Goal: Information Seeking & Learning: Learn about a topic

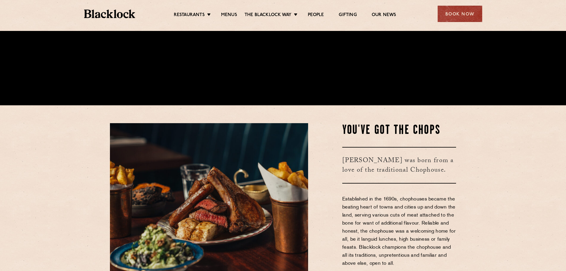
scroll to position [178, 0]
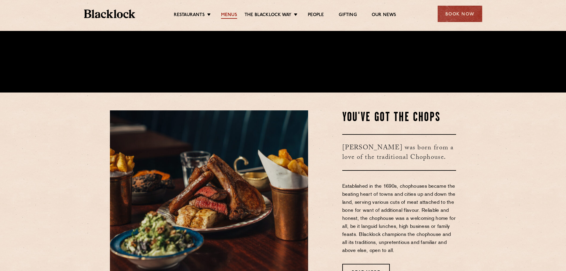
click at [227, 15] on link "Menus" at bounding box center [229, 15] width 16 height 7
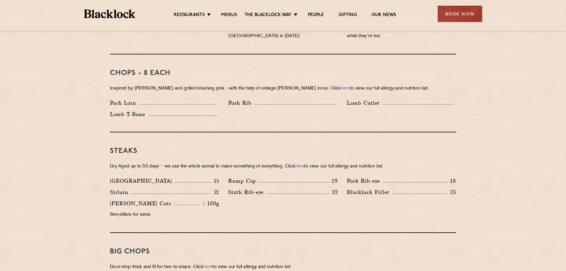
scroll to position [475, 0]
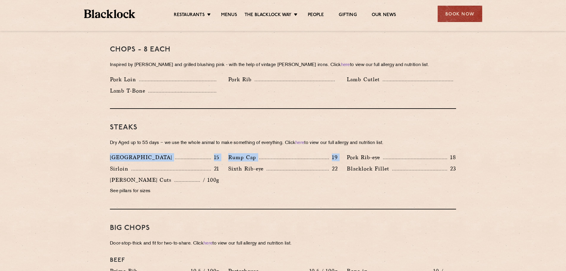
drag, startPoint x: 342, startPoint y: 151, endPoint x: 101, endPoint y: 149, distance: 241.4
click at [101, 149] on section "Pre Chop Bites Blacklock Potted Meats & Kimchi 2 Egg & Anchovy 2 Cheese & Pickl…" at bounding box center [283, 251] width 566 height 855
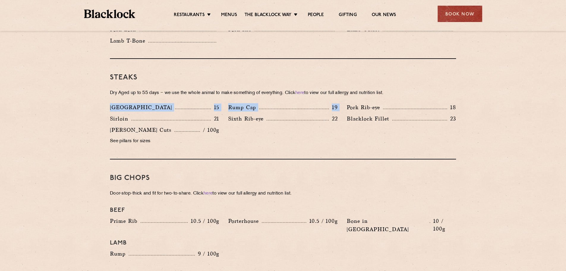
scroll to position [535, 0]
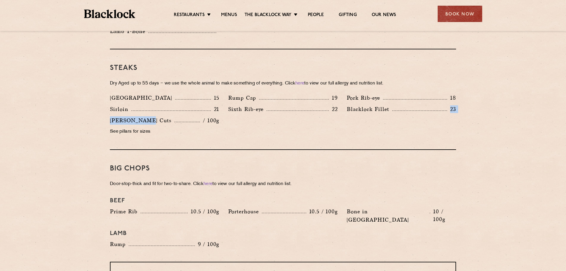
drag, startPoint x: 389, startPoint y: 102, endPoint x: 143, endPoint y: 115, distance: 247.1
click at [143, 115] on div "Denver 15 Rump Cap 19 Pork Rib-eye 18 Sirloin 21 Sixth Rib-eye 22 Blacklock Fil…" at bounding box center [282, 116] width 355 height 45
click at [189, 116] on div "Butcher's Cuts / 100g" at bounding box center [164, 120] width 109 height 8
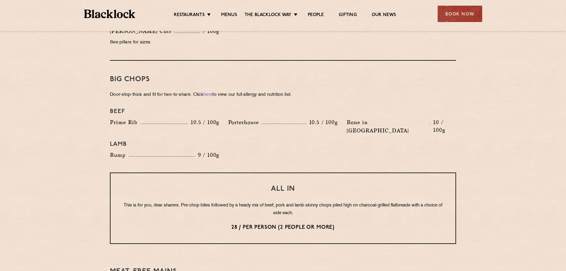
scroll to position [653, 0]
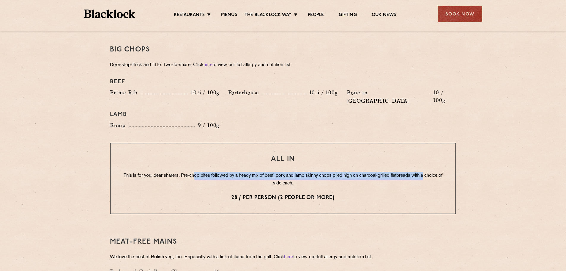
drag, startPoint x: 203, startPoint y: 157, endPoint x: 441, endPoint y: 158, distance: 237.6
click at [441, 172] on p "This is for you, dear sharers. Pre-chop bites followed by a heady mix of beef, …" at bounding box center [282, 179] width 321 height 15
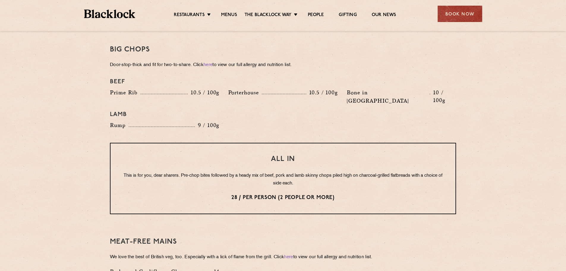
drag, startPoint x: 362, startPoint y: 173, endPoint x: 326, endPoint y: 184, distance: 37.0
click at [361, 173] on div "All In This is for you, dear sharers. Pre-chop bites followed by a heady mix of…" at bounding box center [283, 178] width 346 height 71
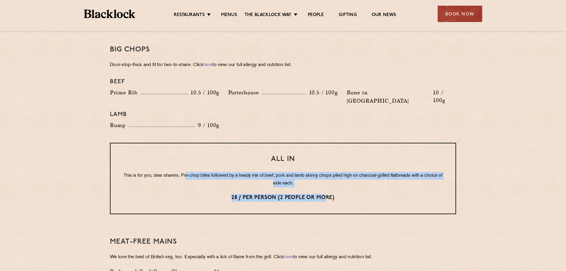
drag, startPoint x: 326, startPoint y: 184, endPoint x: 193, endPoint y: 154, distance: 137.1
click at [193, 154] on div "All In This is for you, dear sharers. Pre-chop bites followed by a heady mix of…" at bounding box center [283, 178] width 346 height 71
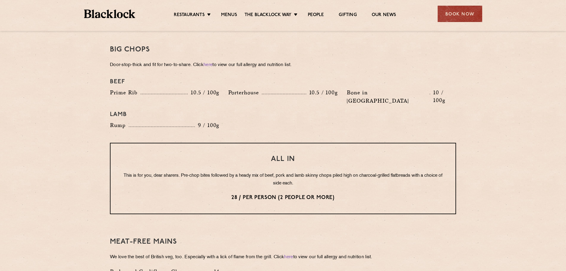
click at [365, 194] on p "28 / per person (2 people or more)" at bounding box center [282, 198] width 321 height 8
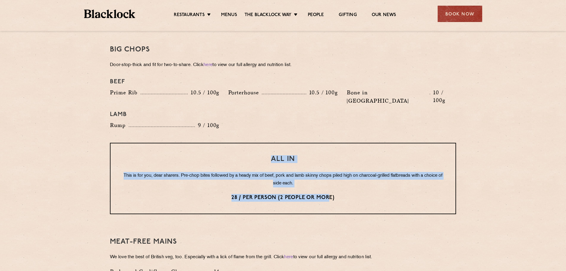
drag, startPoint x: 330, startPoint y: 181, endPoint x: 88, endPoint y: 141, distance: 244.9
click at [88, 141] on section "Pre Chop Bites Blacklock Potted Meats & Kimchi 2 Egg & Anchovy 2 Cheese & Pickl…" at bounding box center [283, 72] width 566 height 855
click at [234, 172] on p "This is for you, dear sharers. Pre-chop bites followed by a heady mix of beef, …" at bounding box center [282, 179] width 321 height 15
drag, startPoint x: 149, startPoint y: 159, endPoint x: 416, endPoint y: 189, distance: 268.5
click at [422, 190] on div "All In This is for you, dear sharers. Pre-chop bites followed by a heady mix of…" at bounding box center [283, 178] width 346 height 71
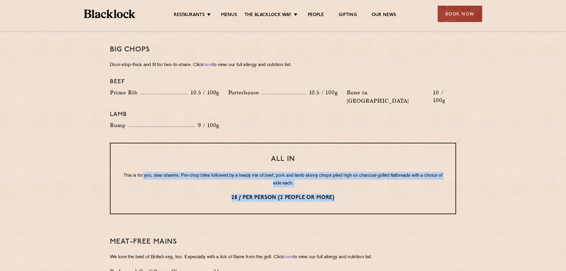
drag, startPoint x: 350, startPoint y: 175, endPoint x: 342, endPoint y: 177, distance: 8.3
click at [349, 175] on div "All In This is for you, dear sharers. Pre-chop bites followed by a heady mix of…" at bounding box center [283, 178] width 346 height 71
click at [339, 194] on p "28 / per person (2 people or more)" at bounding box center [282, 198] width 321 height 8
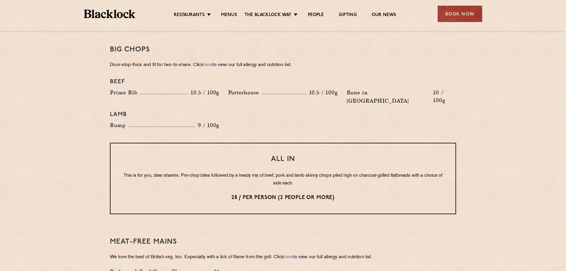
click at [336, 194] on p "28 / per person (2 people or more)" at bounding box center [282, 198] width 321 height 8
click at [334, 194] on p "28 / per person (2 people or more)" at bounding box center [282, 198] width 321 height 8
click at [231, 194] on p "28 / per person (2 people or more)" at bounding box center [282, 198] width 321 height 8
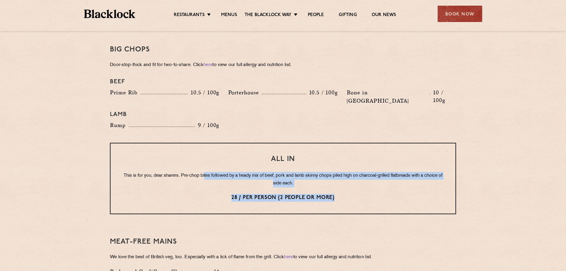
drag, startPoint x: 212, startPoint y: 158, endPoint x: 426, endPoint y: 175, distance: 215.4
click at [433, 174] on div "All In This is for you, dear sharers. Pre-chop bites followed by a heady mix of…" at bounding box center [283, 178] width 346 height 71
click at [378, 176] on div "All In This is for you, dear sharers. Pre-chop bites followed by a heady mix of…" at bounding box center [283, 178] width 346 height 71
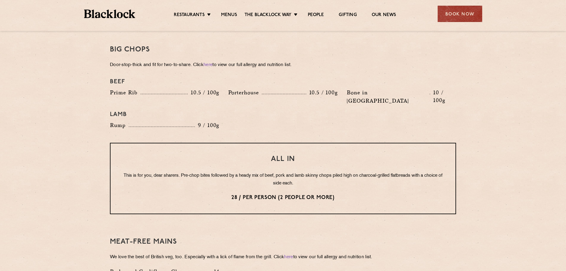
drag, startPoint x: 351, startPoint y: 179, endPoint x: 346, endPoint y: 181, distance: 5.0
click at [350, 194] on p "28 / per person (2 people or more)" at bounding box center [282, 198] width 321 height 8
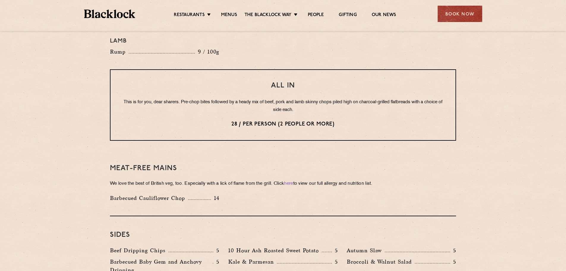
scroll to position [624, 0]
